Goal: Task Accomplishment & Management: Manage account settings

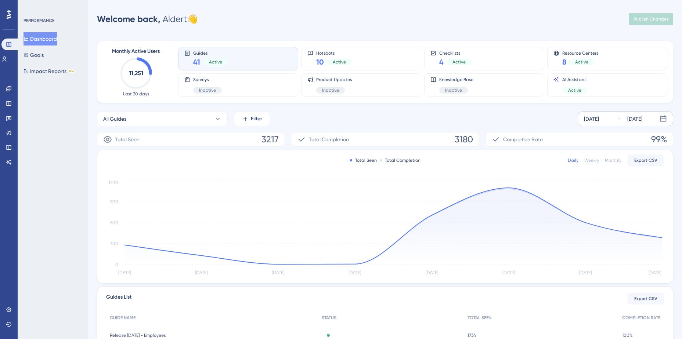
click at [599, 119] on div "[DATE]" at bounding box center [591, 119] width 15 height 9
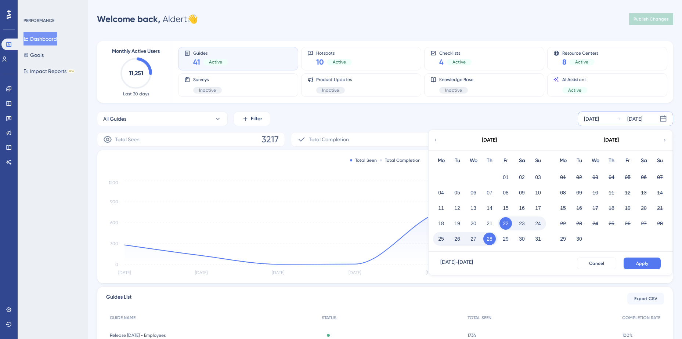
click at [436, 140] on icon at bounding box center [436, 140] width 2 height 3
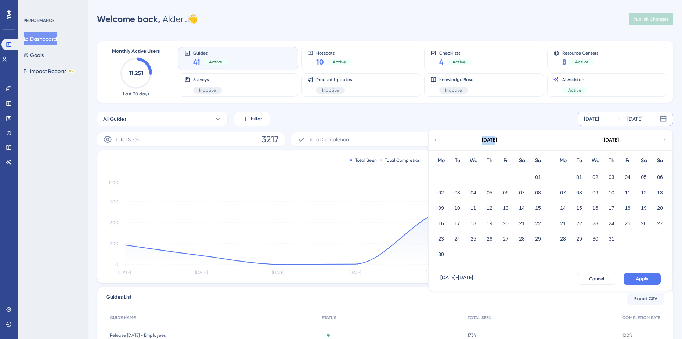
click at [436, 140] on icon at bounding box center [436, 140] width 2 height 3
click at [455, 175] on button "01" at bounding box center [457, 177] width 12 height 12
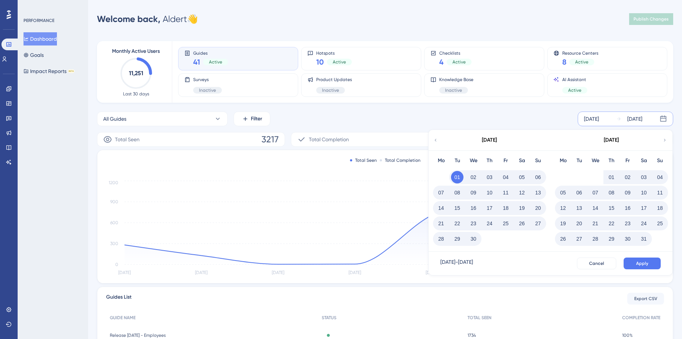
click at [665, 138] on icon at bounding box center [664, 140] width 5 height 7
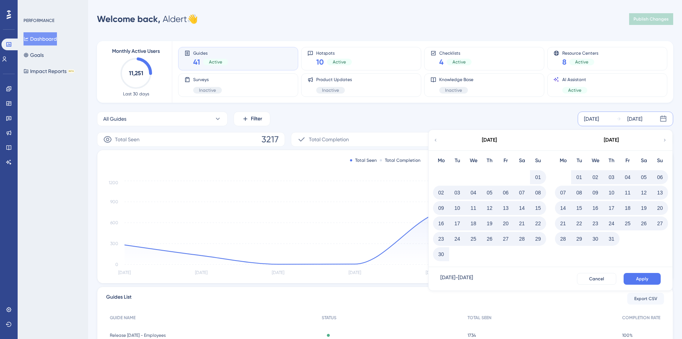
click at [665, 138] on icon at bounding box center [664, 140] width 5 height 7
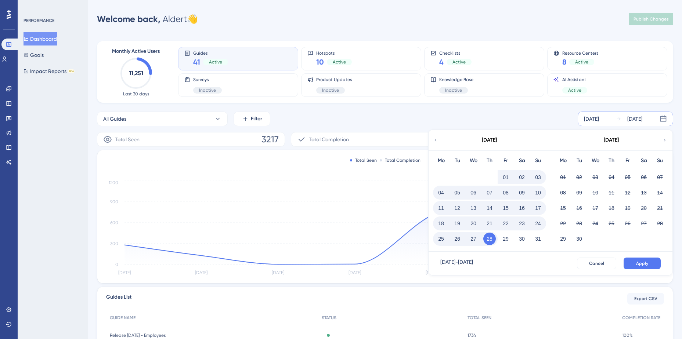
click at [435, 140] on icon at bounding box center [436, 140] width 2 height 3
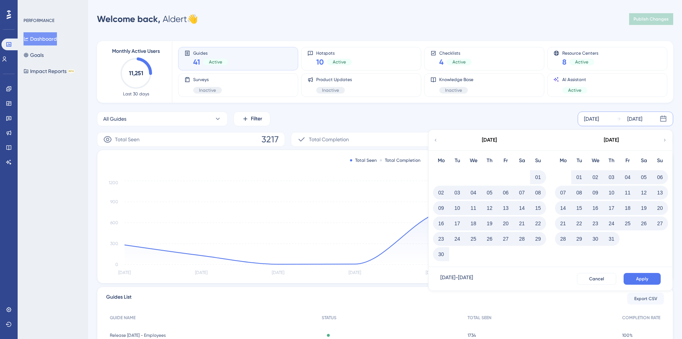
click at [435, 140] on icon at bounding box center [436, 140] width 2 height 3
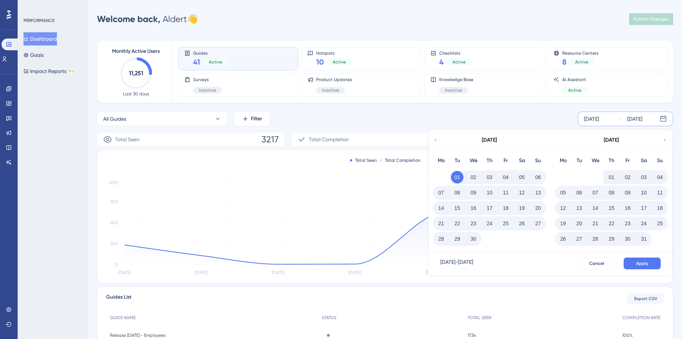
drag, startPoint x: 662, startPoint y: 138, endPoint x: 643, endPoint y: 147, distance: 20.2
click at [661, 140] on div "[DATE]" at bounding box center [611, 140] width 121 height 21
click at [609, 176] on button "01" at bounding box center [611, 177] width 12 height 12
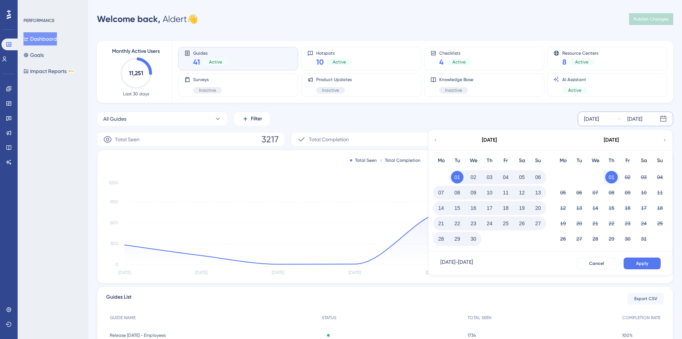
click at [581, 169] on div "01 02 03 04" at bounding box center [611, 176] width 113 height 15
click at [613, 173] on button "01" at bounding box center [611, 177] width 12 height 12
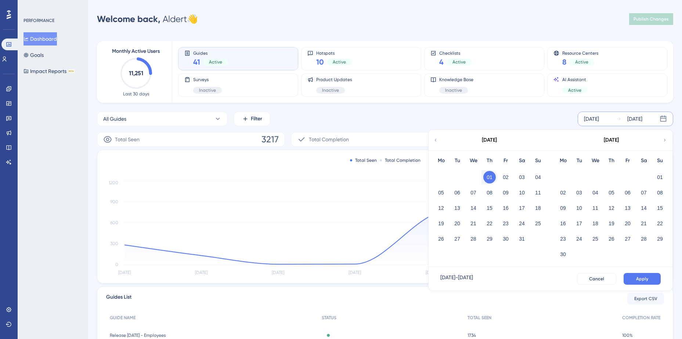
click at [663, 141] on icon at bounding box center [664, 140] width 5 height 7
click at [438, 141] on div "[DATE]" at bounding box center [489, 140] width 121 height 21
click at [436, 140] on icon at bounding box center [435, 140] width 5 height 7
click at [534, 172] on div "02" at bounding box center [538, 177] width 16 height 14
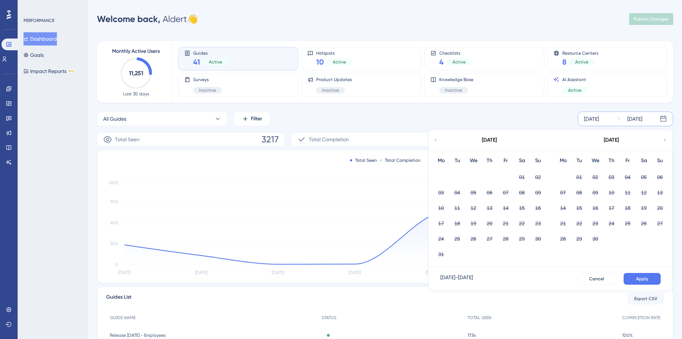
click at [574, 172] on div "01" at bounding box center [579, 177] width 16 height 14
click at [596, 117] on div "[DATE]" at bounding box center [591, 119] width 15 height 9
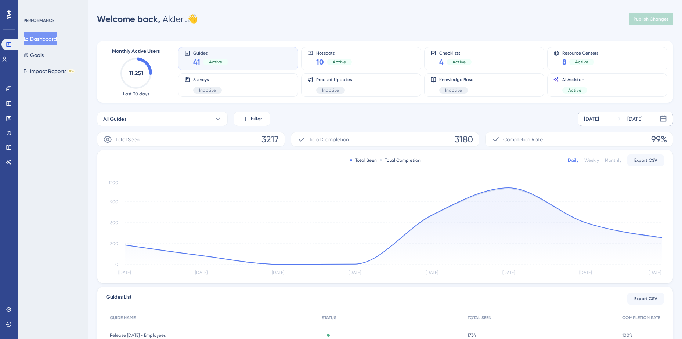
click at [597, 117] on div "[DATE]" at bounding box center [591, 119] width 15 height 9
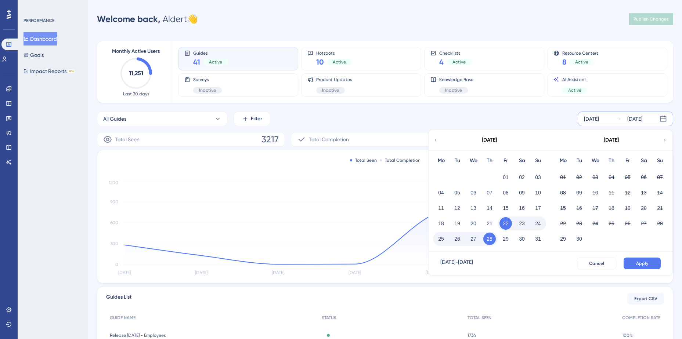
click at [437, 140] on icon at bounding box center [435, 140] width 5 height 7
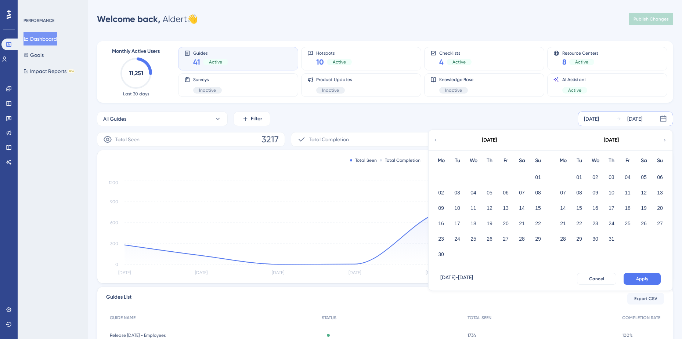
click at [437, 140] on icon at bounding box center [435, 140] width 5 height 7
click at [457, 176] on button "01" at bounding box center [457, 177] width 12 height 12
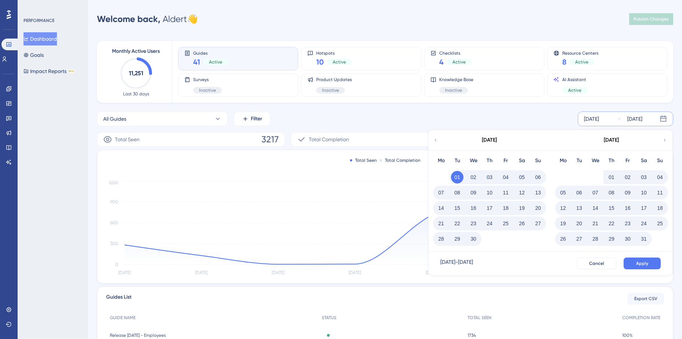
click at [664, 140] on icon at bounding box center [664, 140] width 5 height 7
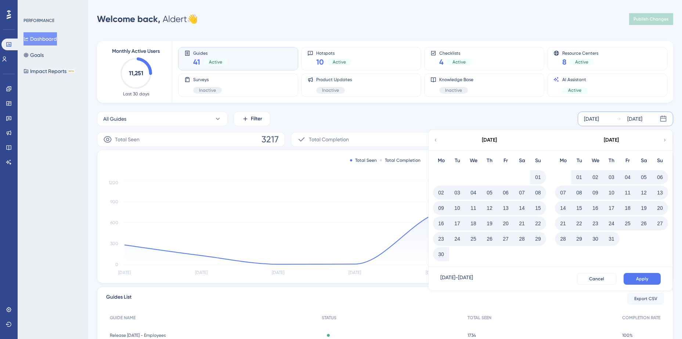
click at [612, 240] on button "31" at bounding box center [611, 239] width 12 height 12
click at [652, 280] on button "Apply" at bounding box center [642, 279] width 37 height 12
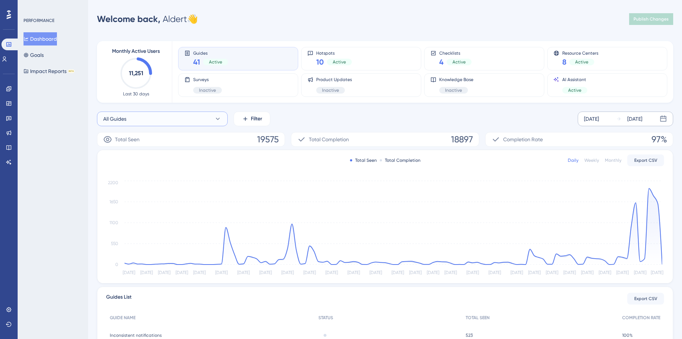
click at [213, 117] on button "All Guides" at bounding box center [162, 119] width 131 height 15
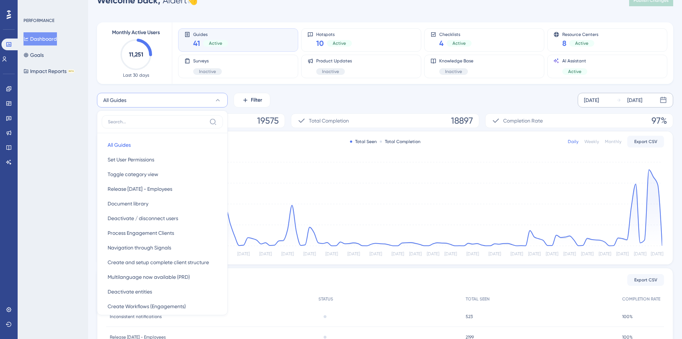
click at [296, 95] on div "All Guides All Guides All Guides Set User Permissions Set User Permissions Togg…" at bounding box center [385, 100] width 576 height 15
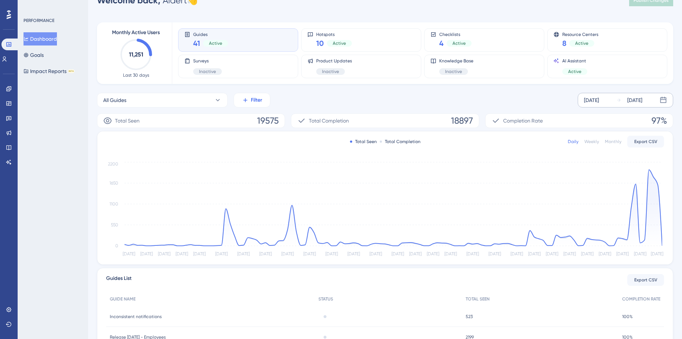
click at [259, 102] on span "Filter" at bounding box center [256, 100] width 11 height 9
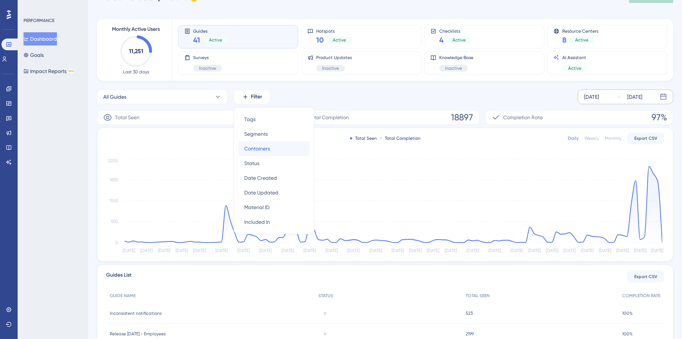
click at [264, 150] on span "Containers" at bounding box center [257, 148] width 26 height 9
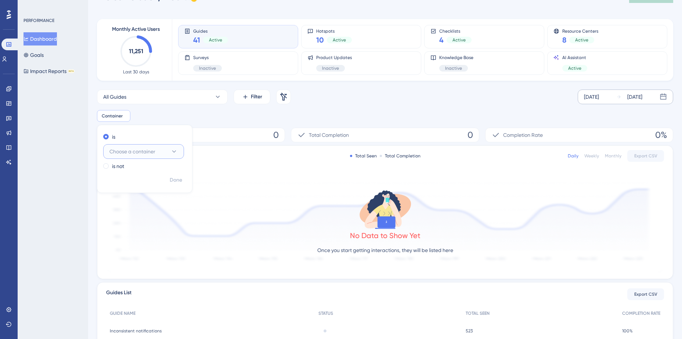
click at [134, 149] on span "Choose a container" at bounding box center [132, 151] width 46 height 9
click at [144, 198] on span "Signals Next Gen (PRD)" at bounding box center [141, 196] width 54 height 9
click at [180, 180] on span "Done" at bounding box center [176, 180] width 12 height 9
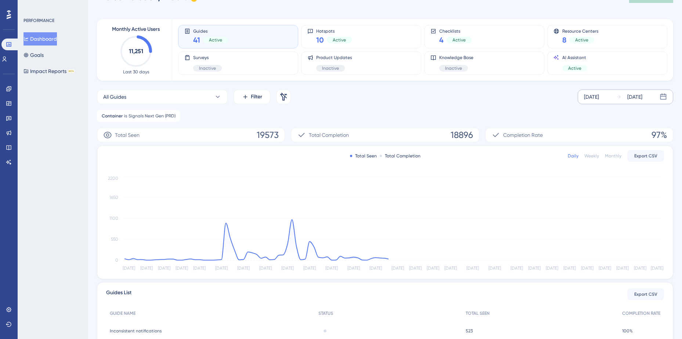
click at [595, 98] on div "[DATE]" at bounding box center [591, 97] width 15 height 9
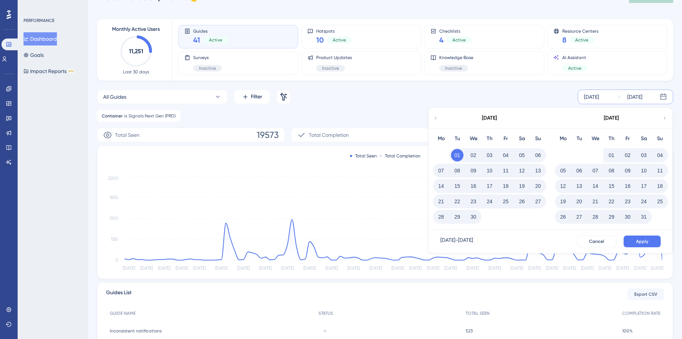
click at [607, 155] on button "01" at bounding box center [611, 155] width 12 height 12
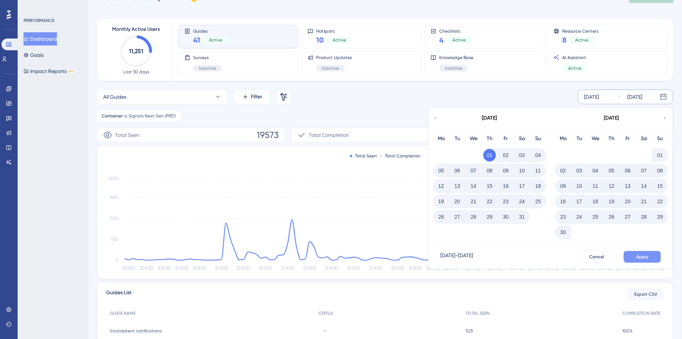
click at [636, 255] on span "Apply" at bounding box center [642, 257] width 12 height 6
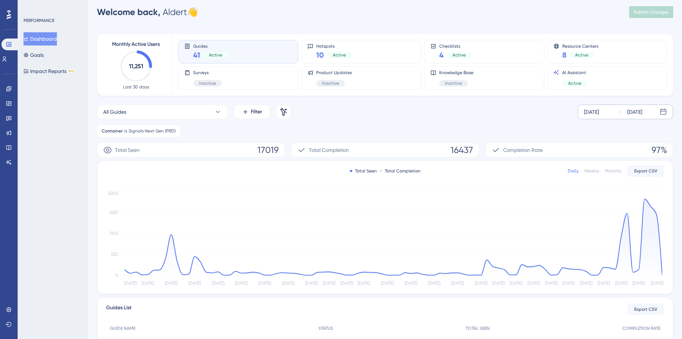
scroll to position [0, 0]
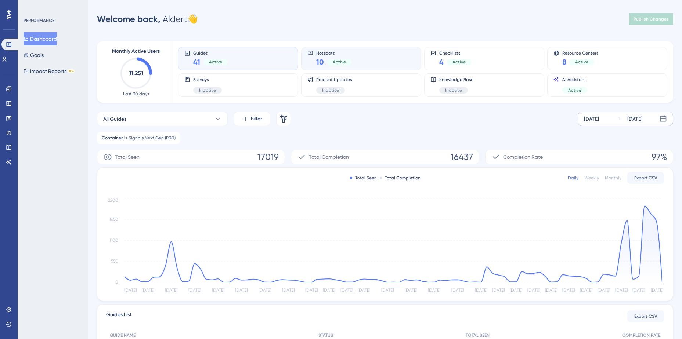
click at [384, 57] on div "Hotspots 10 Active" at bounding box center [361, 58] width 108 height 17
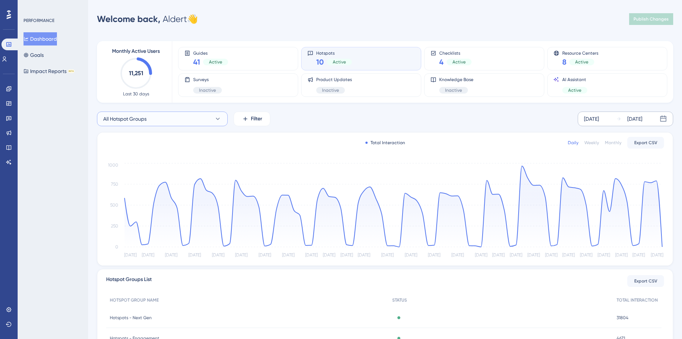
click at [215, 120] on icon at bounding box center [217, 118] width 7 height 7
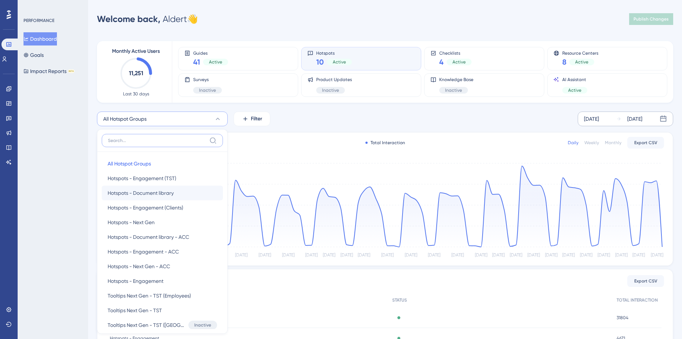
scroll to position [54, 0]
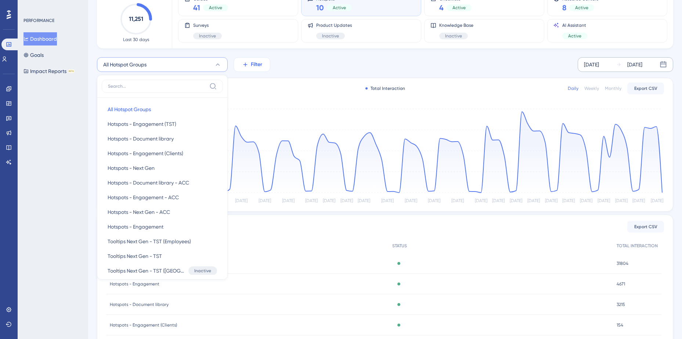
click at [242, 61] on button "Filter" at bounding box center [252, 64] width 37 height 15
click at [258, 115] on span "Containers" at bounding box center [257, 116] width 26 height 9
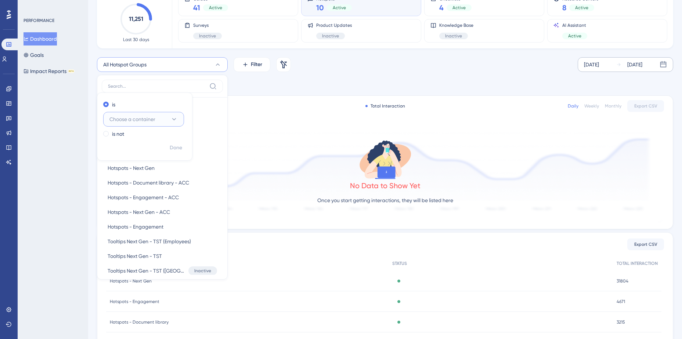
click at [154, 116] on span "Choose a container" at bounding box center [132, 119] width 46 height 9
click at [147, 163] on span "Signals Next Gen (PRD)" at bounding box center [141, 164] width 54 height 9
click at [177, 147] on span "Done" at bounding box center [176, 148] width 12 height 9
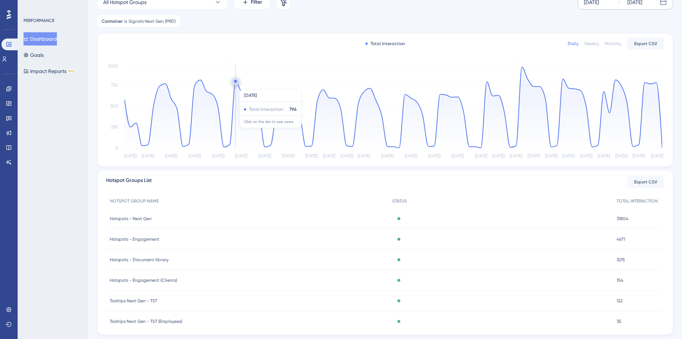
scroll to position [136, 0]
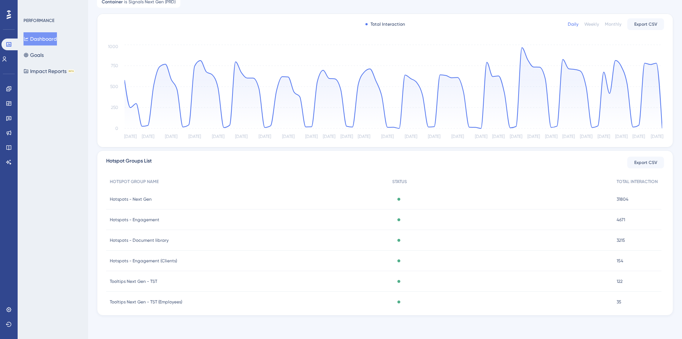
click at [136, 280] on span "Tooltips Next Gen - TST" at bounding box center [133, 282] width 47 height 6
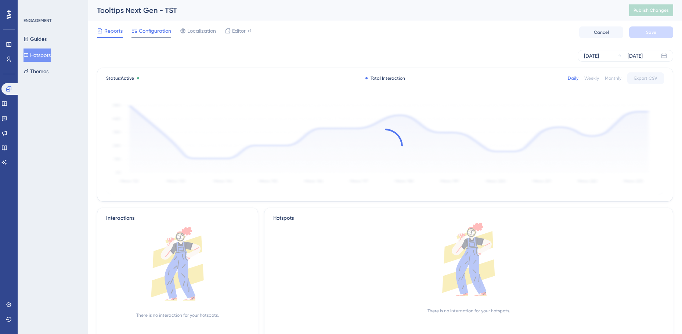
click at [151, 33] on span "Configuration" at bounding box center [155, 30] width 32 height 9
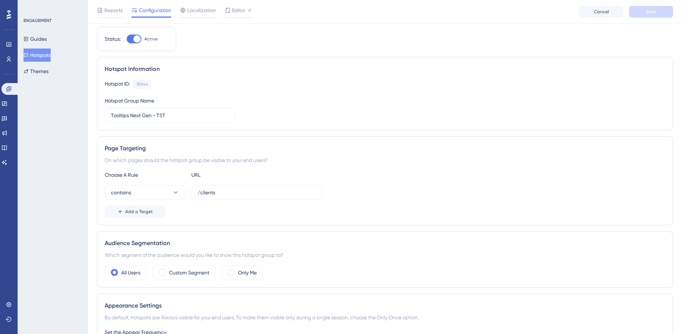
scroll to position [10, 0]
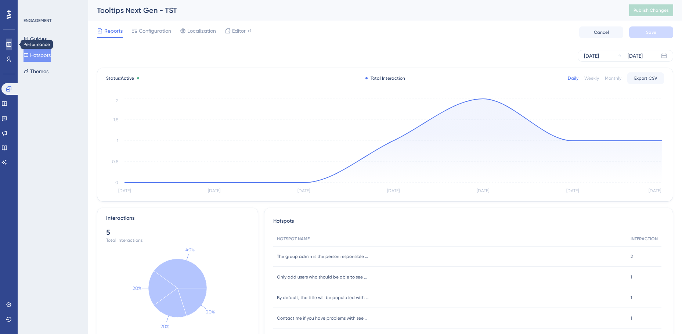
click at [9, 43] on icon at bounding box center [8, 44] width 5 height 4
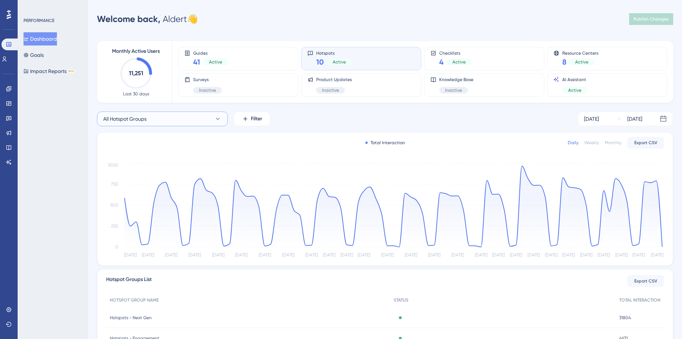
click at [211, 120] on button "All Hotspot Groups" at bounding box center [162, 119] width 131 height 15
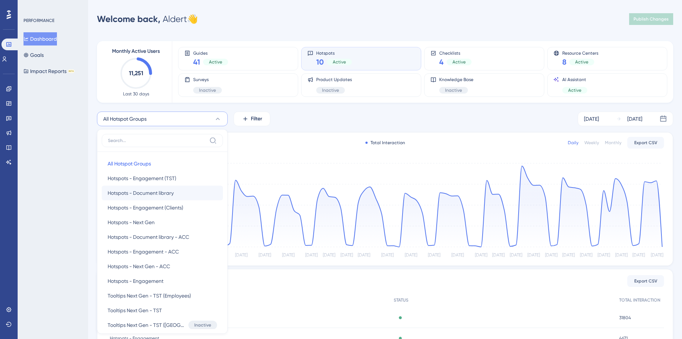
scroll to position [62, 0]
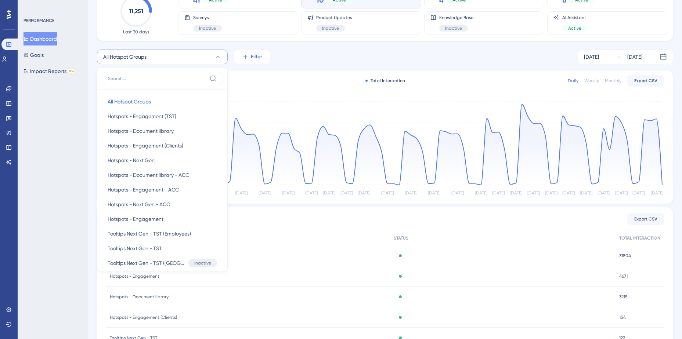
click at [256, 54] on span "Filter" at bounding box center [256, 57] width 11 height 9
click at [250, 108] on span "Containers" at bounding box center [257, 108] width 26 height 9
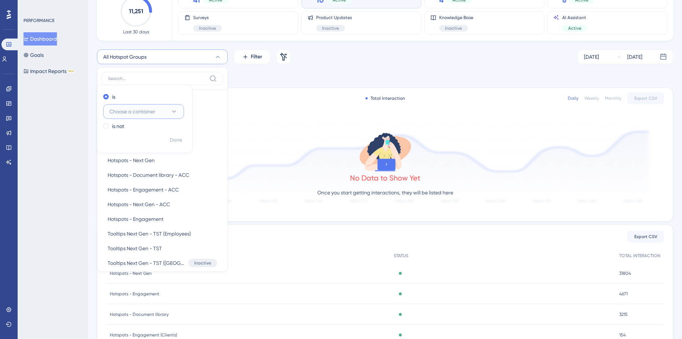
click at [152, 115] on span "Choose a container" at bounding box center [132, 111] width 46 height 9
click at [136, 159] on span "Signals Next Gen (PRD)" at bounding box center [141, 156] width 54 height 9
click at [174, 141] on span "Done" at bounding box center [176, 140] width 12 height 9
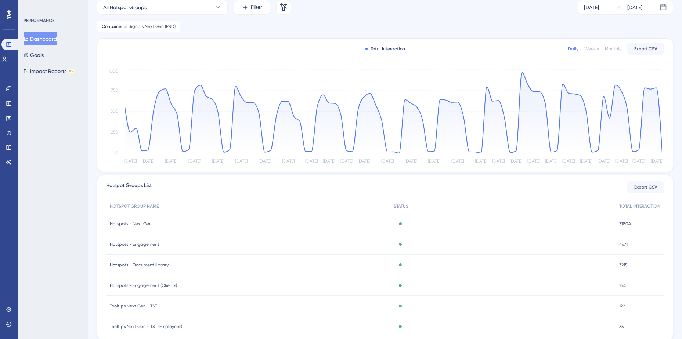
scroll to position [99, 0]
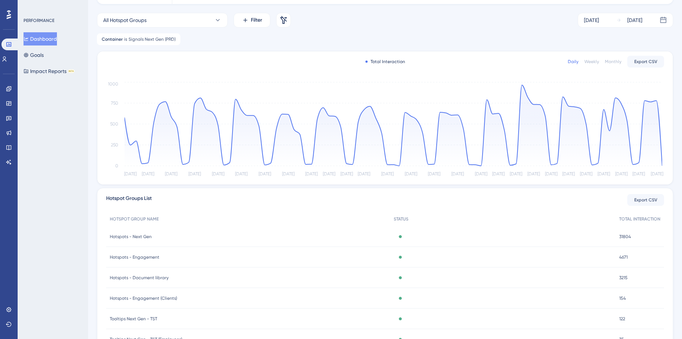
click at [619, 62] on div "Monthly" at bounding box center [613, 62] width 17 height 6
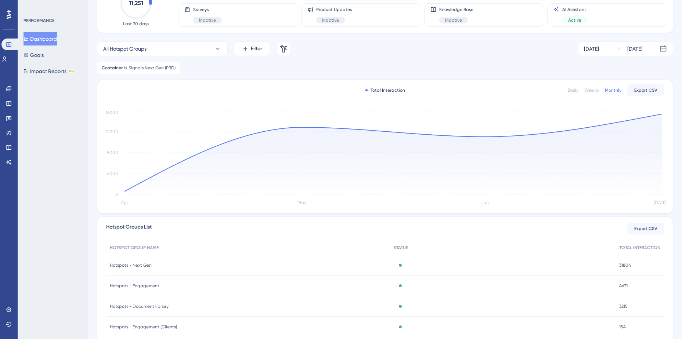
scroll to position [62, 0]
